Goal: Task Accomplishment & Management: Use online tool/utility

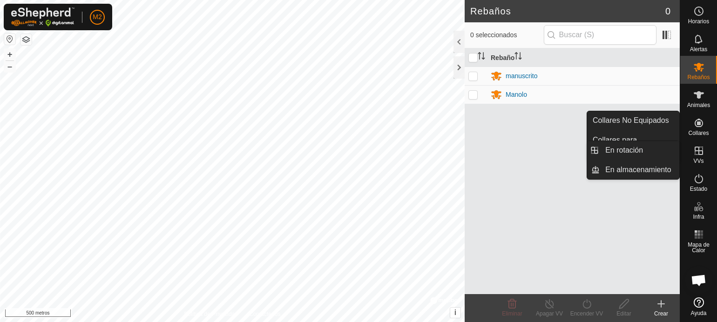
click at [699, 151] on icon at bounding box center [699, 151] width 8 height 8
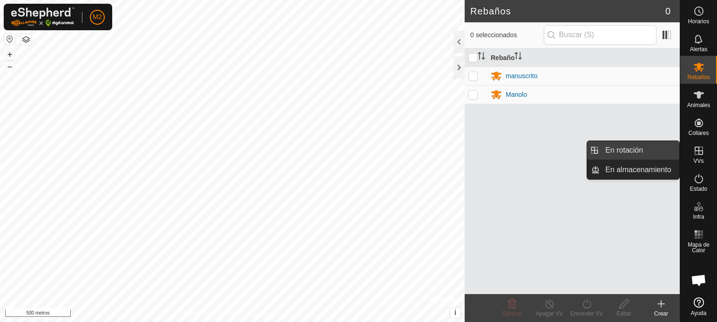
click at [641, 149] on link "En rotación" at bounding box center [640, 150] width 80 height 19
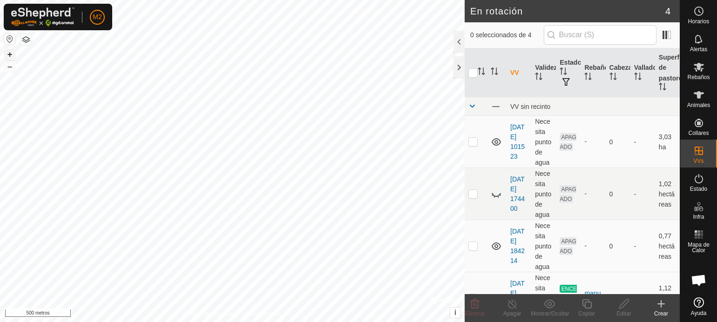
click at [11, 54] on font "+" at bounding box center [9, 54] width 5 height 10
click at [5, 52] on button "+" at bounding box center [9, 54] width 11 height 11
click at [471, 142] on p-checkbox at bounding box center [472, 141] width 9 height 7
checkbox input "true"
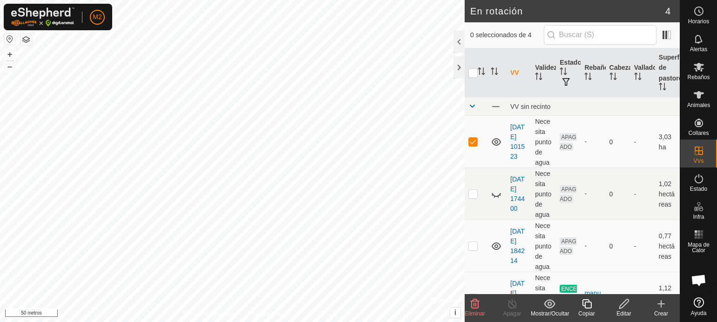
click at [623, 309] on icon at bounding box center [624, 303] width 12 height 11
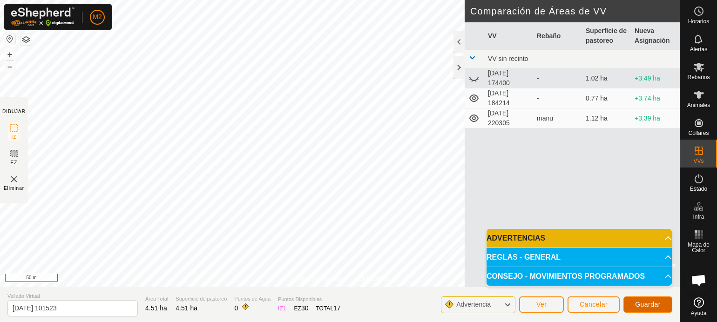
click at [639, 302] on span "Guardar" at bounding box center [648, 304] width 26 height 7
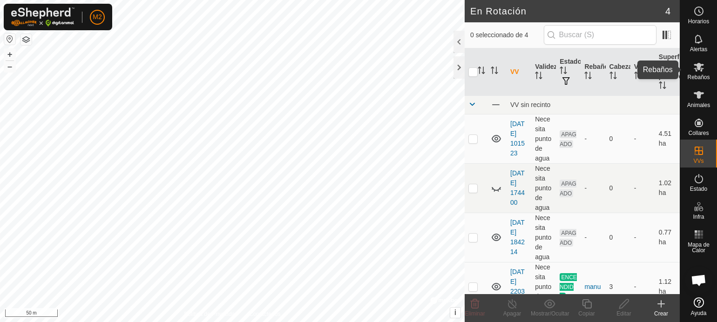
click at [696, 71] on icon at bounding box center [699, 67] width 10 height 9
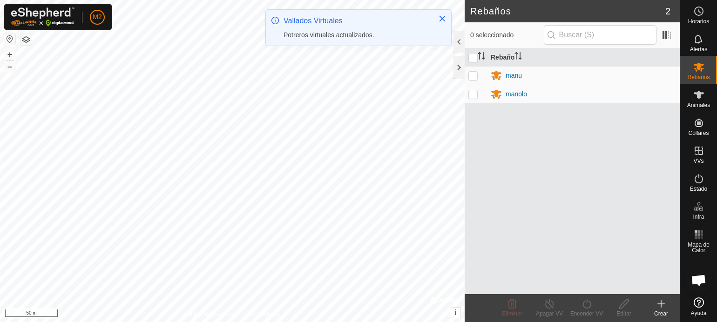
click at [475, 73] on p-checkbox at bounding box center [472, 75] width 9 height 7
checkbox input "true"
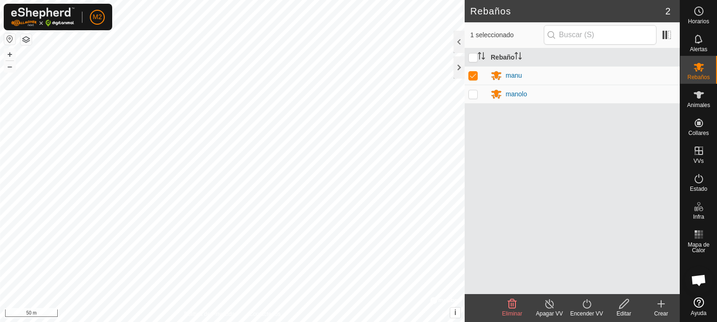
click at [551, 310] on div "Apagar VV" at bounding box center [549, 314] width 37 height 8
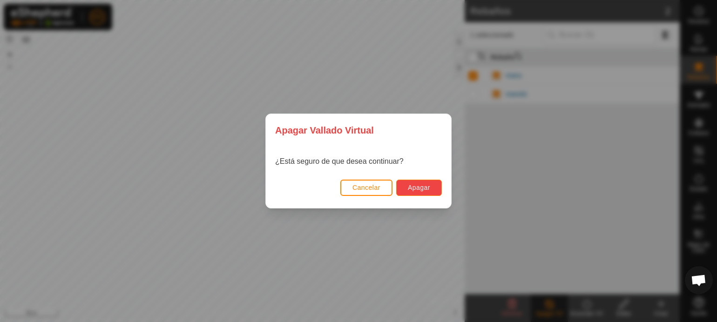
click at [423, 184] on span "Apagar" at bounding box center [419, 187] width 22 height 7
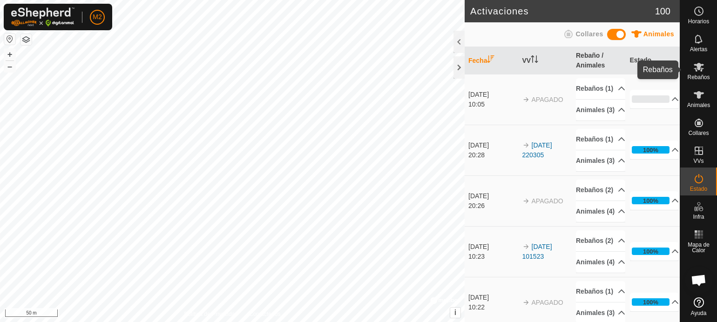
click at [700, 72] on icon at bounding box center [698, 66] width 11 height 11
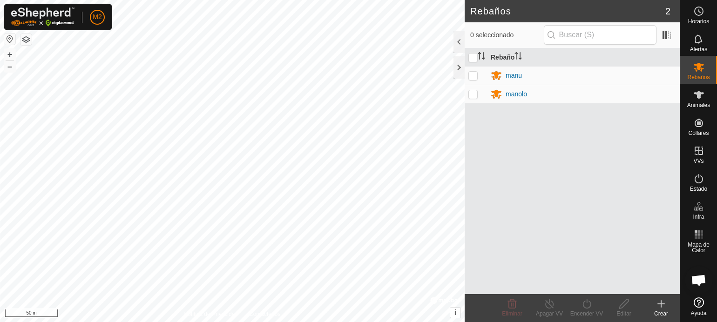
drag, startPoint x: 475, startPoint y: 74, endPoint x: 473, endPoint y: 81, distance: 7.7
click at [474, 74] on p-checkbox at bounding box center [472, 75] width 9 height 7
checkbox input "true"
click at [473, 93] on p-checkbox at bounding box center [472, 93] width 9 height 7
checkbox input "true"
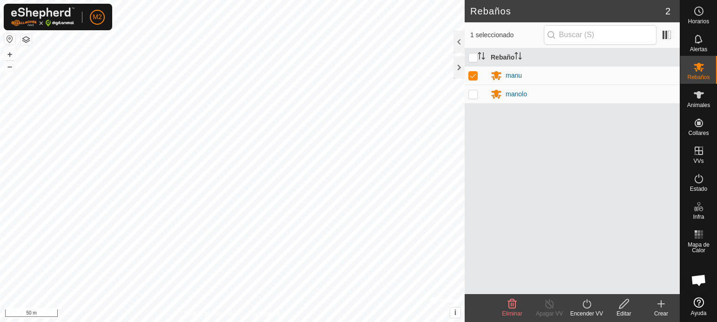
checkbox input "true"
click at [587, 307] on icon at bounding box center [587, 303] width 12 height 11
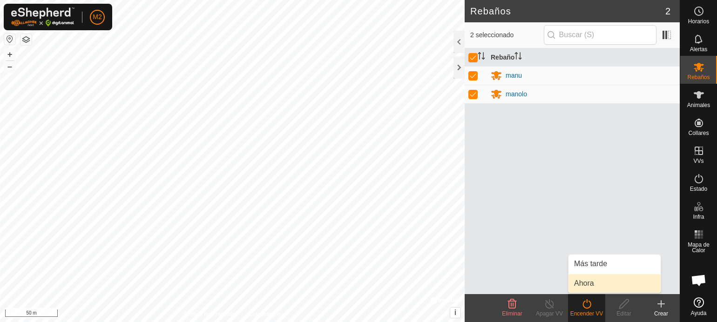
click at [584, 286] on link "Ahora" at bounding box center [614, 283] width 92 height 19
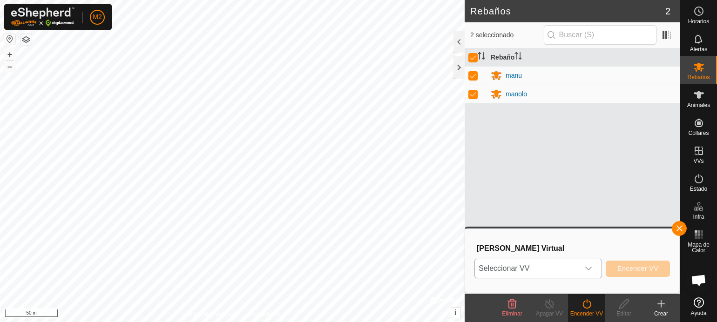
click at [586, 267] on icon "dropdown trigger" at bounding box center [588, 268] width 7 height 7
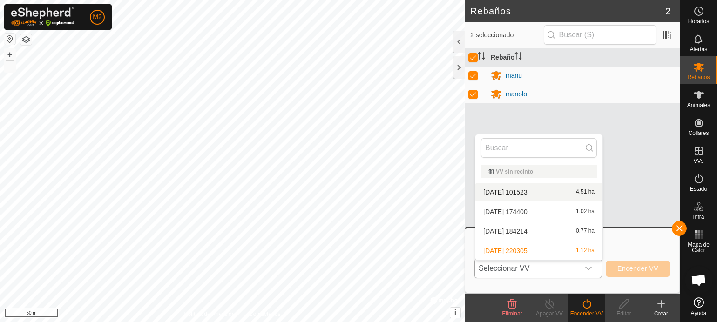
click at [570, 188] on li "[DATE] 101523 4.51 ha" at bounding box center [538, 192] width 127 height 19
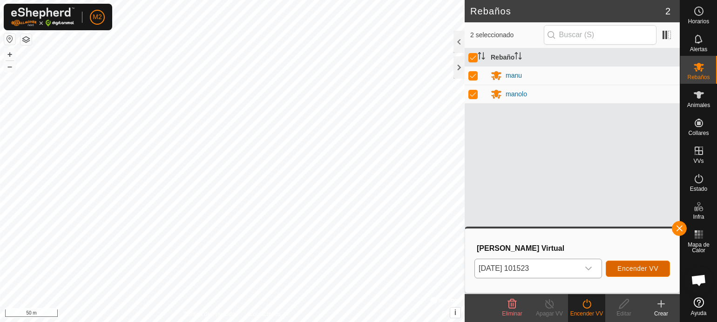
click at [635, 267] on span "Encender VV" at bounding box center [637, 268] width 41 height 7
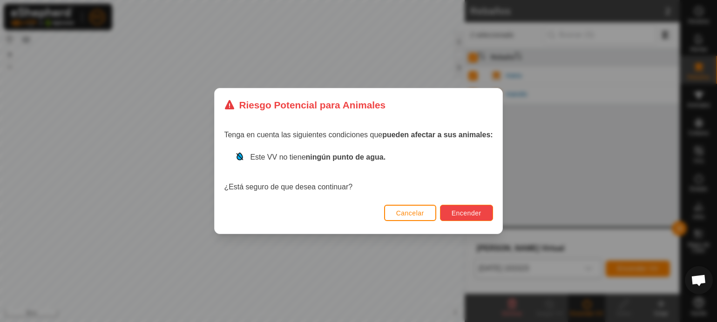
click at [460, 216] on span "Encender" at bounding box center [467, 213] width 30 height 7
